Goal: Information Seeking & Learning: Check status

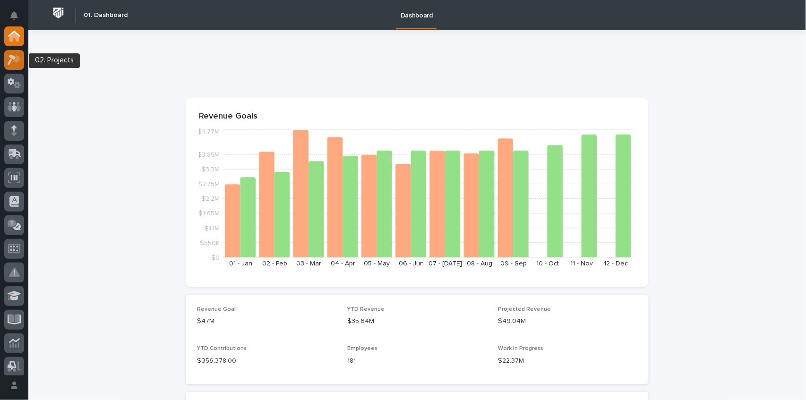
click at [15, 59] on icon at bounding box center [15, 59] width 14 height 11
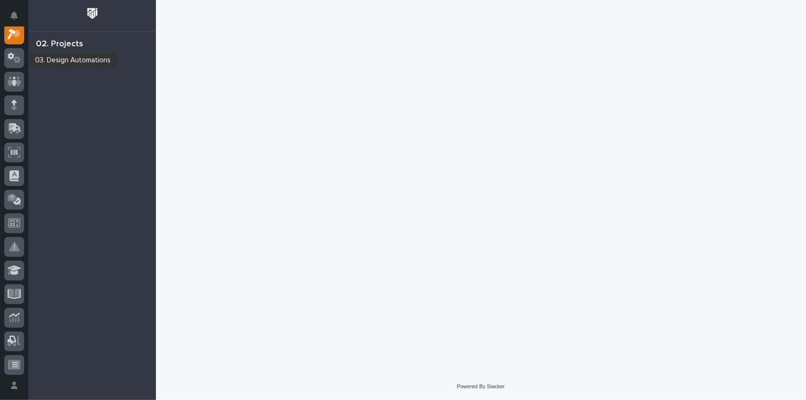
scroll to position [24, 0]
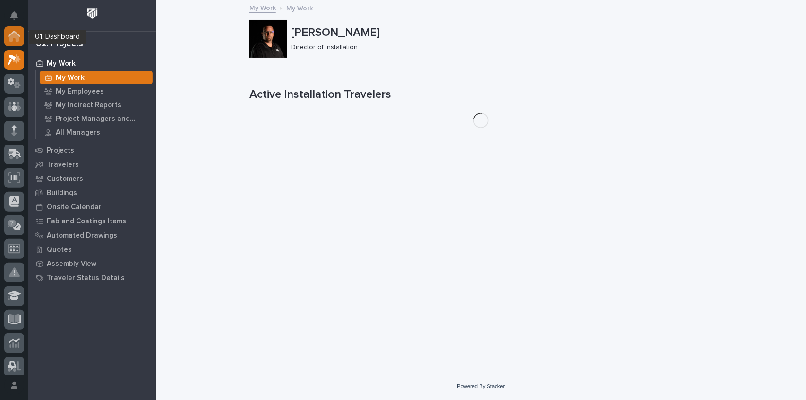
click at [16, 38] on icon at bounding box center [13, 36] width 9 height 9
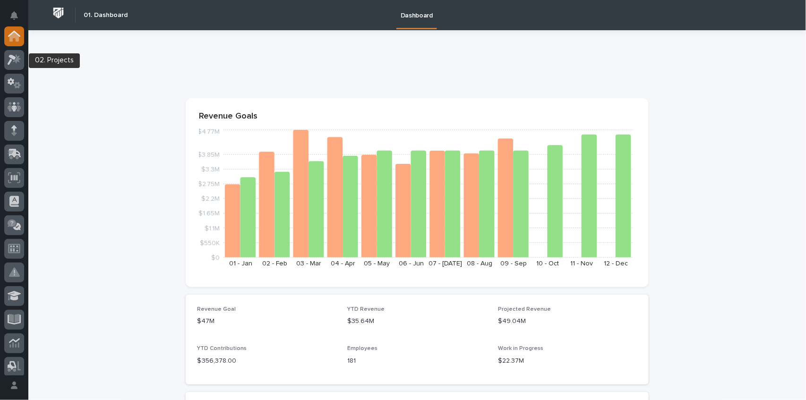
click at [18, 38] on icon at bounding box center [13, 36] width 9 height 9
click at [19, 155] on icon at bounding box center [15, 153] width 12 height 9
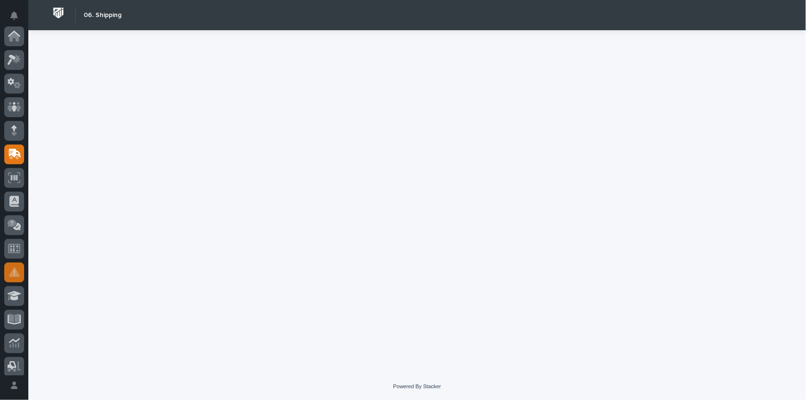
scroll to position [118, 0]
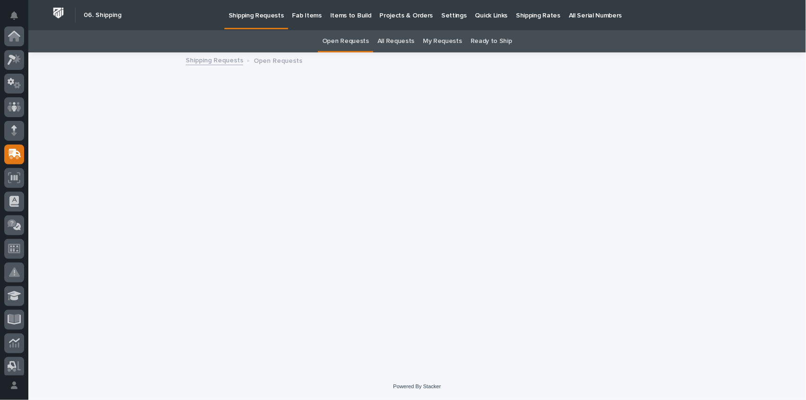
scroll to position [118, 0]
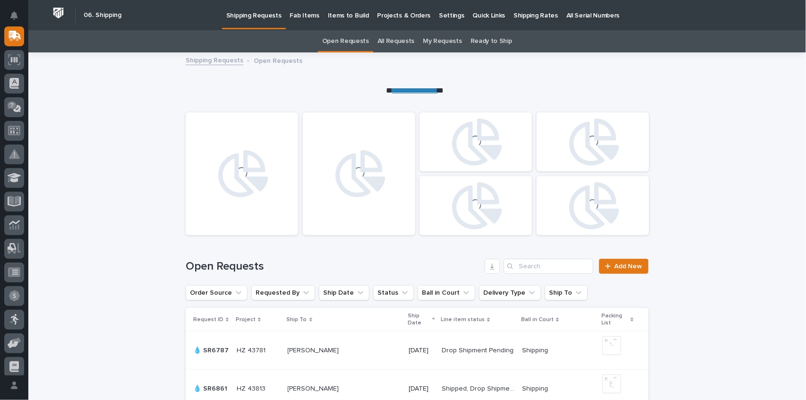
click at [311, 17] on p "Fab Items" at bounding box center [304, 10] width 29 height 20
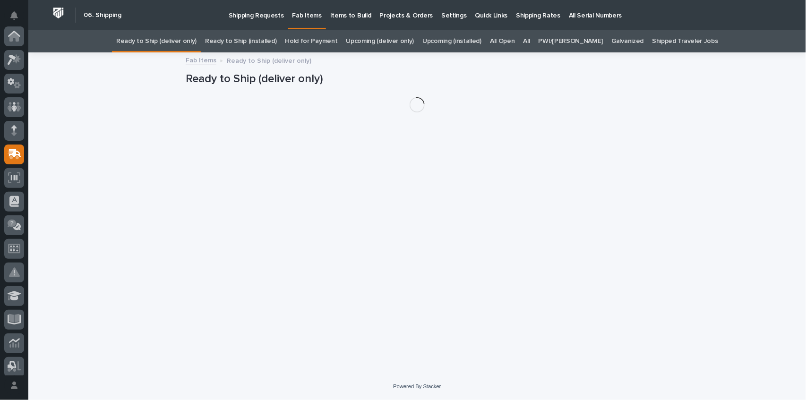
scroll to position [118, 0]
click at [530, 41] on link "All" at bounding box center [526, 41] width 7 height 22
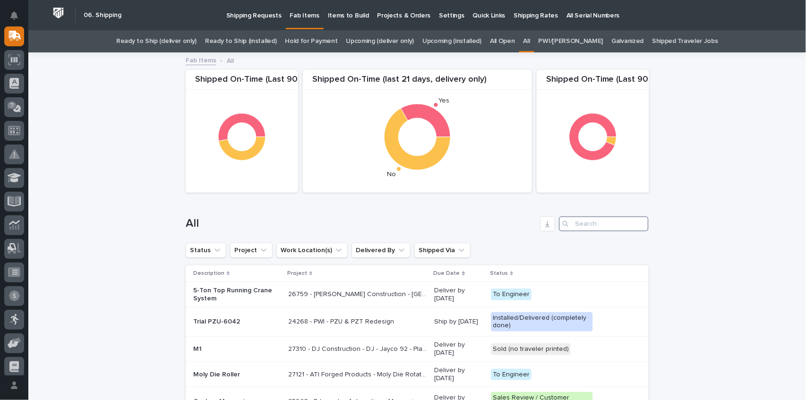
click at [584, 223] on input "Search" at bounding box center [604, 223] width 90 height 15
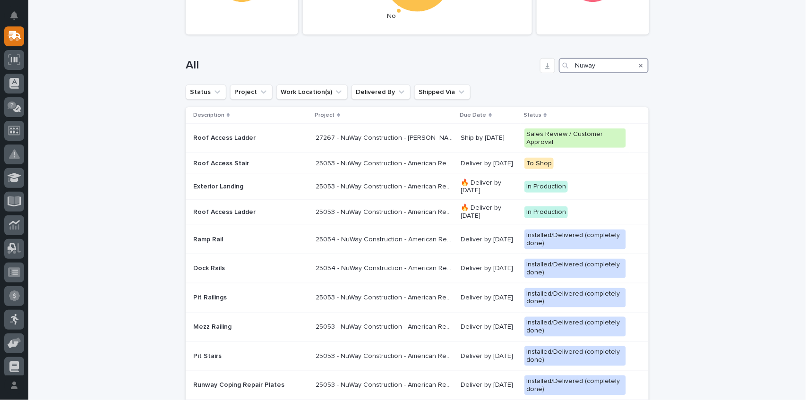
scroll to position [189, 0]
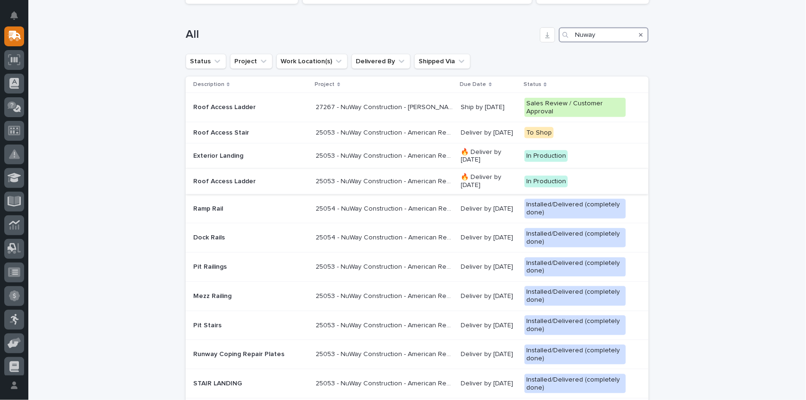
type input "Nuway"
click at [209, 180] on p "Roof Access Ladder" at bounding box center [250, 182] width 115 height 8
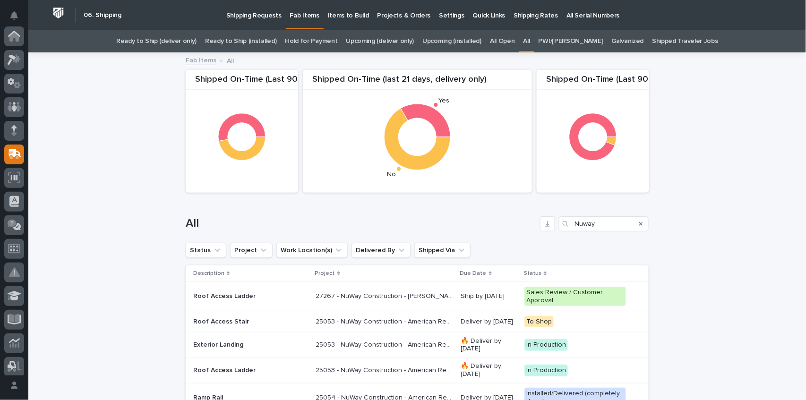
scroll to position [30, 0]
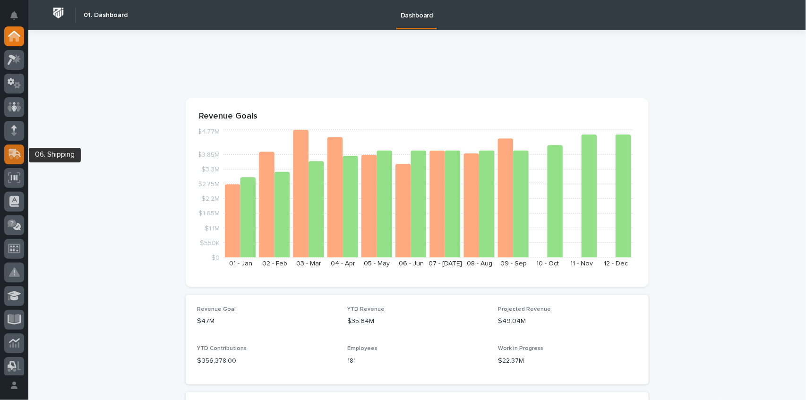
click at [17, 149] on icon at bounding box center [15, 154] width 14 height 11
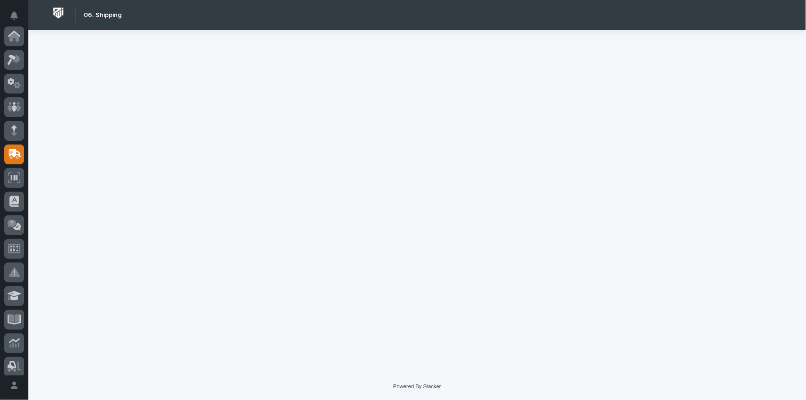
scroll to position [118, 0]
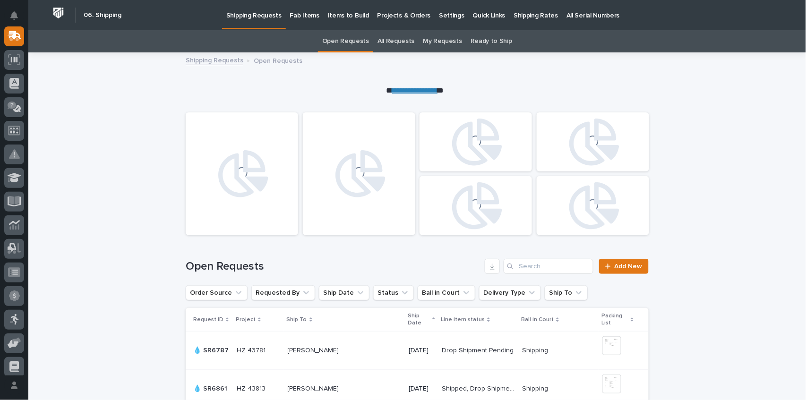
click at [305, 14] on p "Fab Items" at bounding box center [304, 10] width 29 height 20
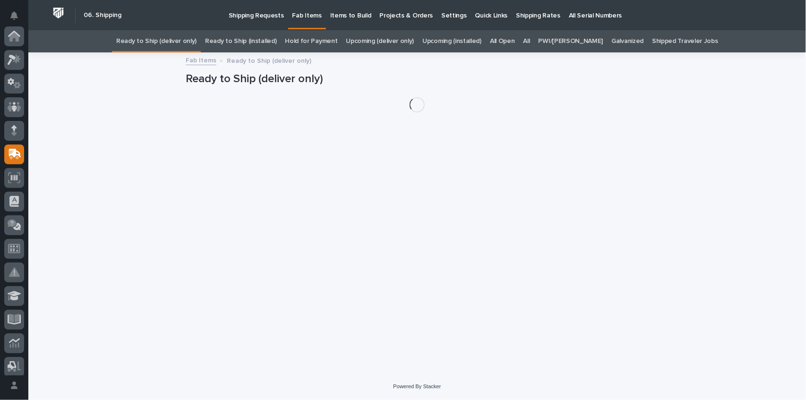
scroll to position [118, 0]
click at [530, 37] on link "All" at bounding box center [526, 41] width 7 height 22
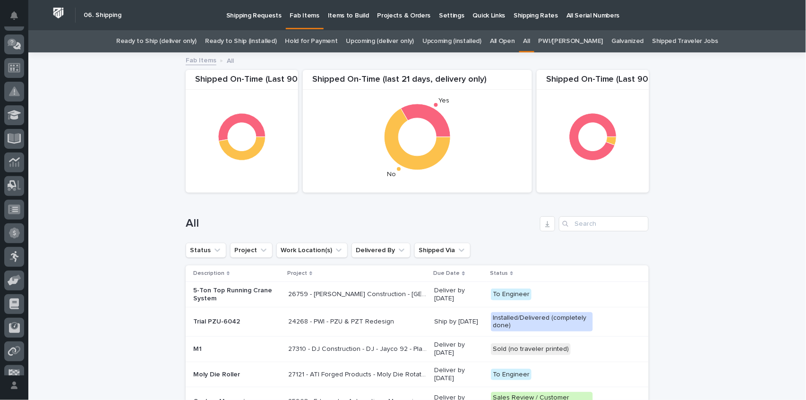
click at [566, 224] on div "Search" at bounding box center [566, 223] width 15 height 15
click at [577, 221] on input "Search" at bounding box center [604, 223] width 90 height 15
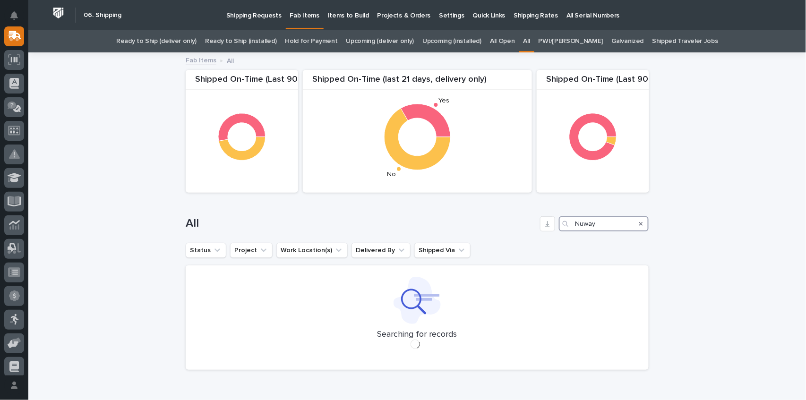
type input "Nuway"
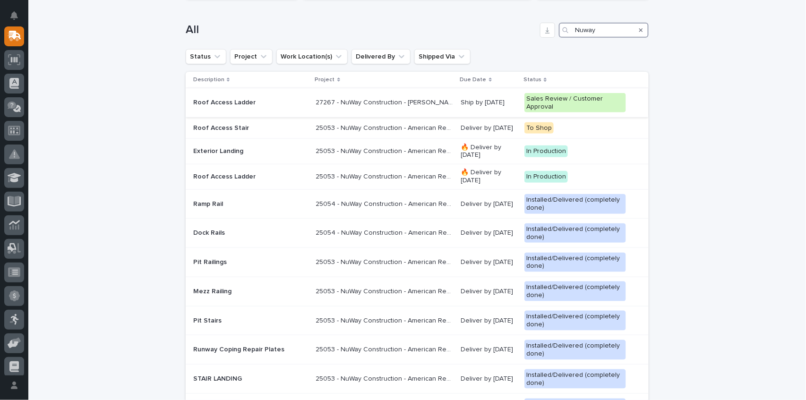
scroll to position [220, 0]
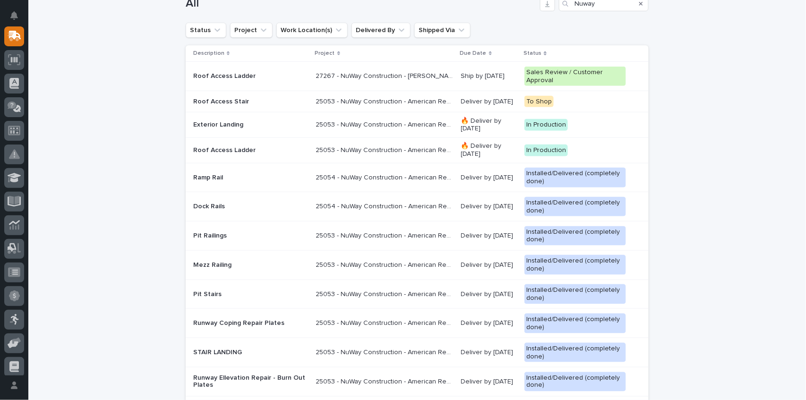
click at [370, 151] on p "25053 - NuWay Construction - American Renolit Stairs Guardrail and Roof Ladder" at bounding box center [385, 150] width 139 height 10
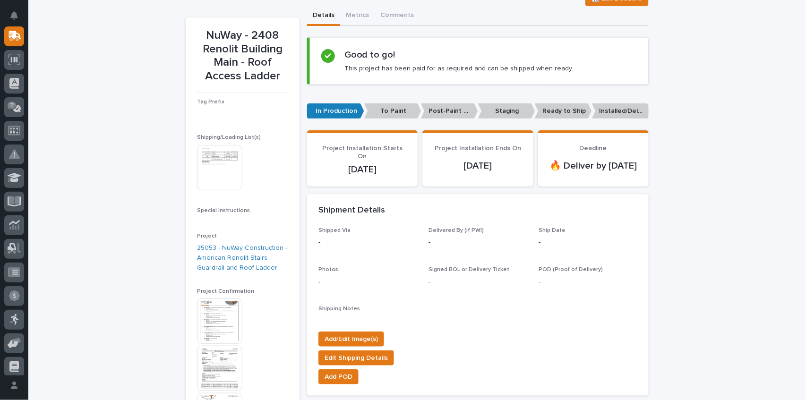
scroll to position [94, 0]
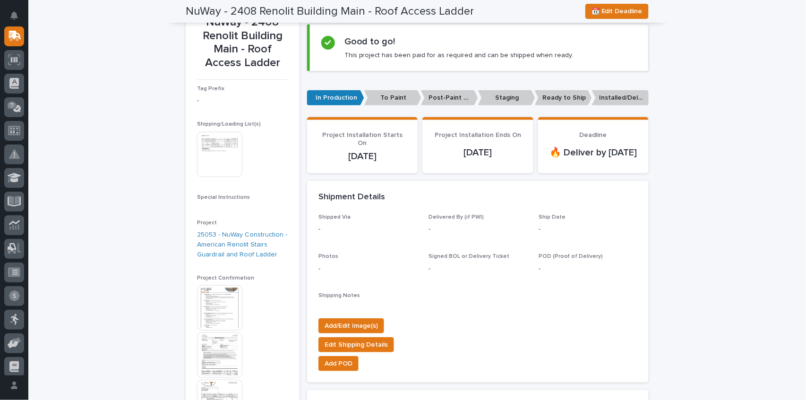
click at [219, 306] on img at bounding box center [219, 307] width 45 height 45
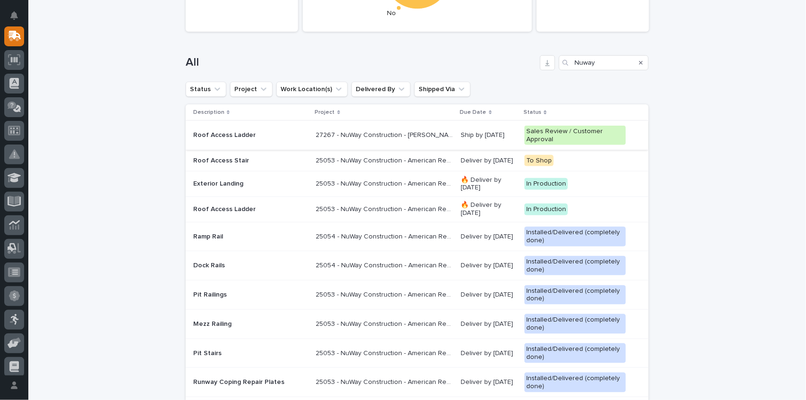
scroll to position [189, 0]
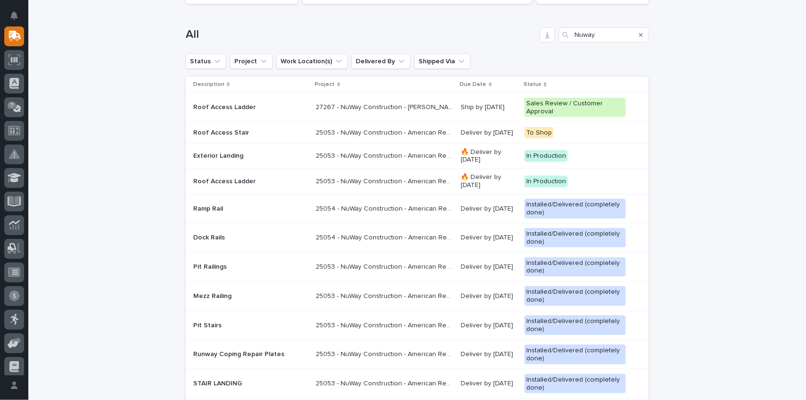
click at [380, 129] on p "25053 - NuWay Construction - American Renolit Stairs Guardrail and Roof Ladder" at bounding box center [385, 132] width 139 height 10
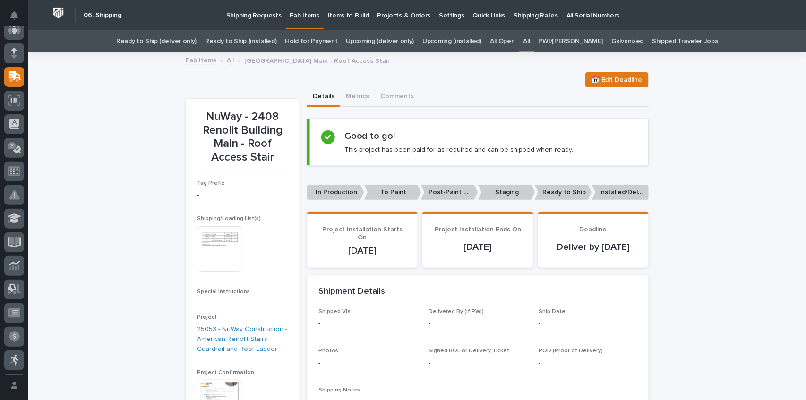
scroll to position [55, 0]
